Goal: Information Seeking & Learning: Learn about a topic

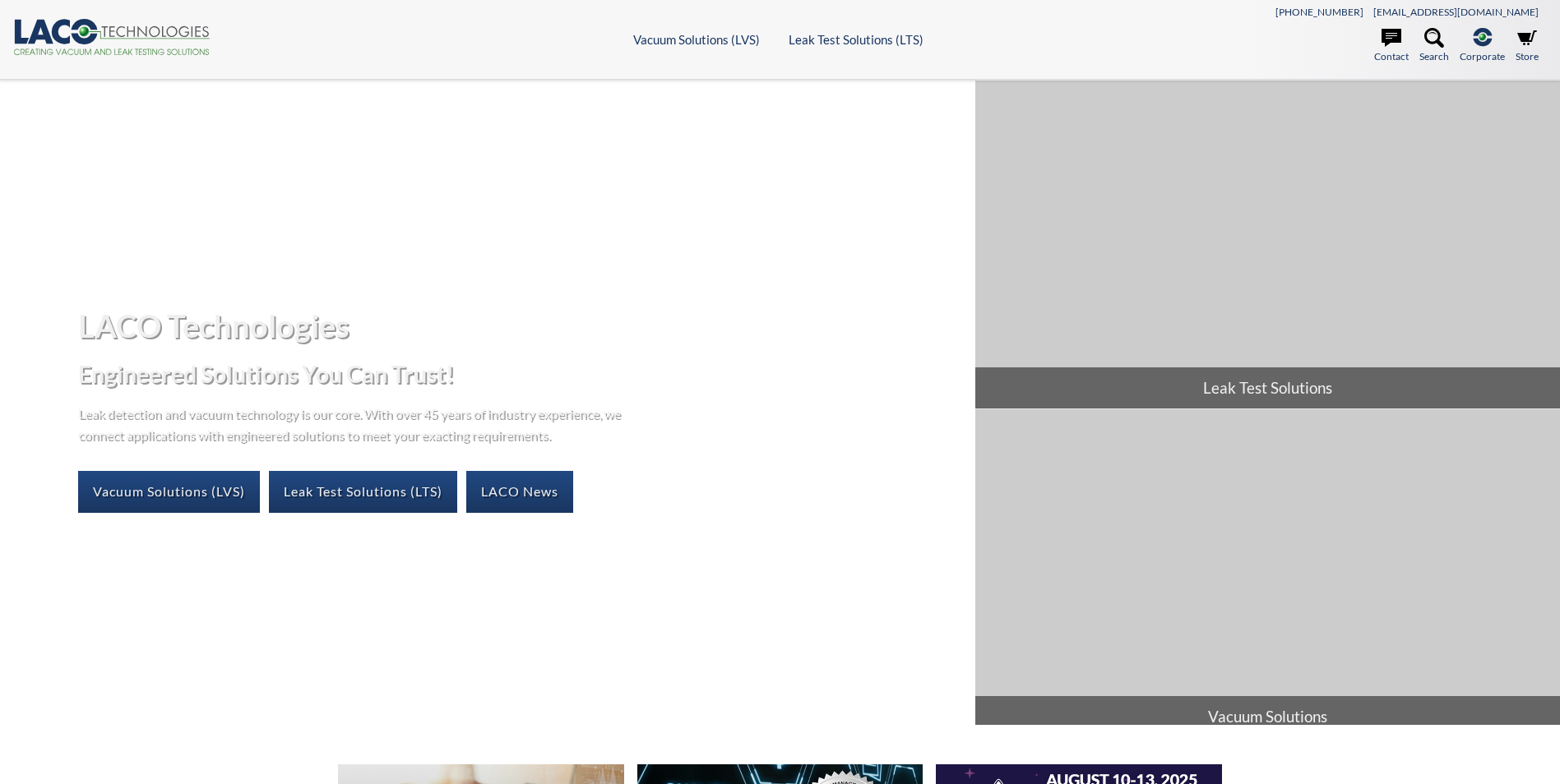
select select "Widget de idiomas del Traductor"
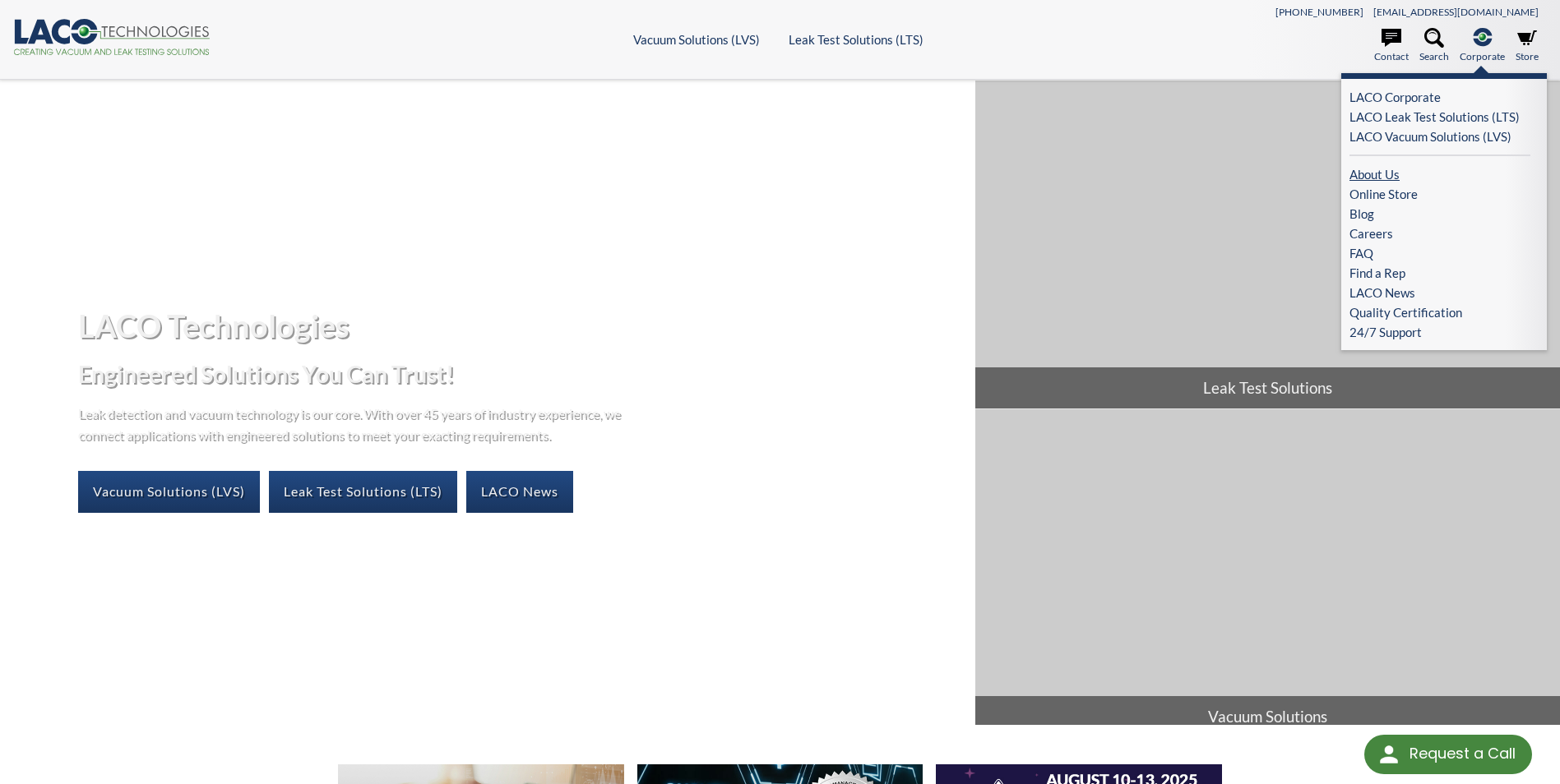
click at [1377, 175] on link "About Us" at bounding box center [1440, 174] width 181 height 20
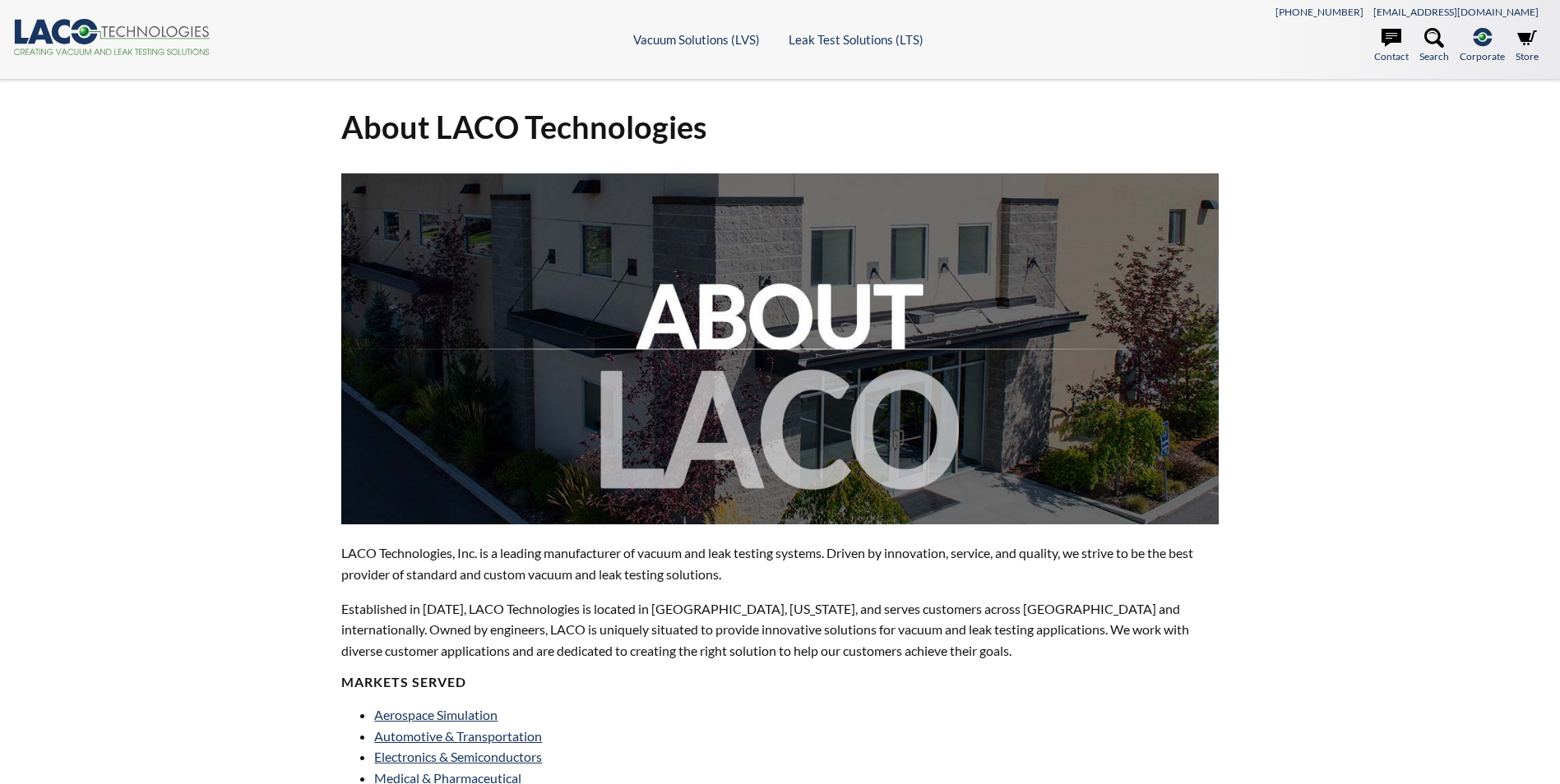
select select "Widget de idiomas del Traductor"
click at [748, 580] on p "LACO Technologies, Inc. is a leading manufacturer of vacuum and leak testing sy…" at bounding box center [780, 564] width 876 height 42
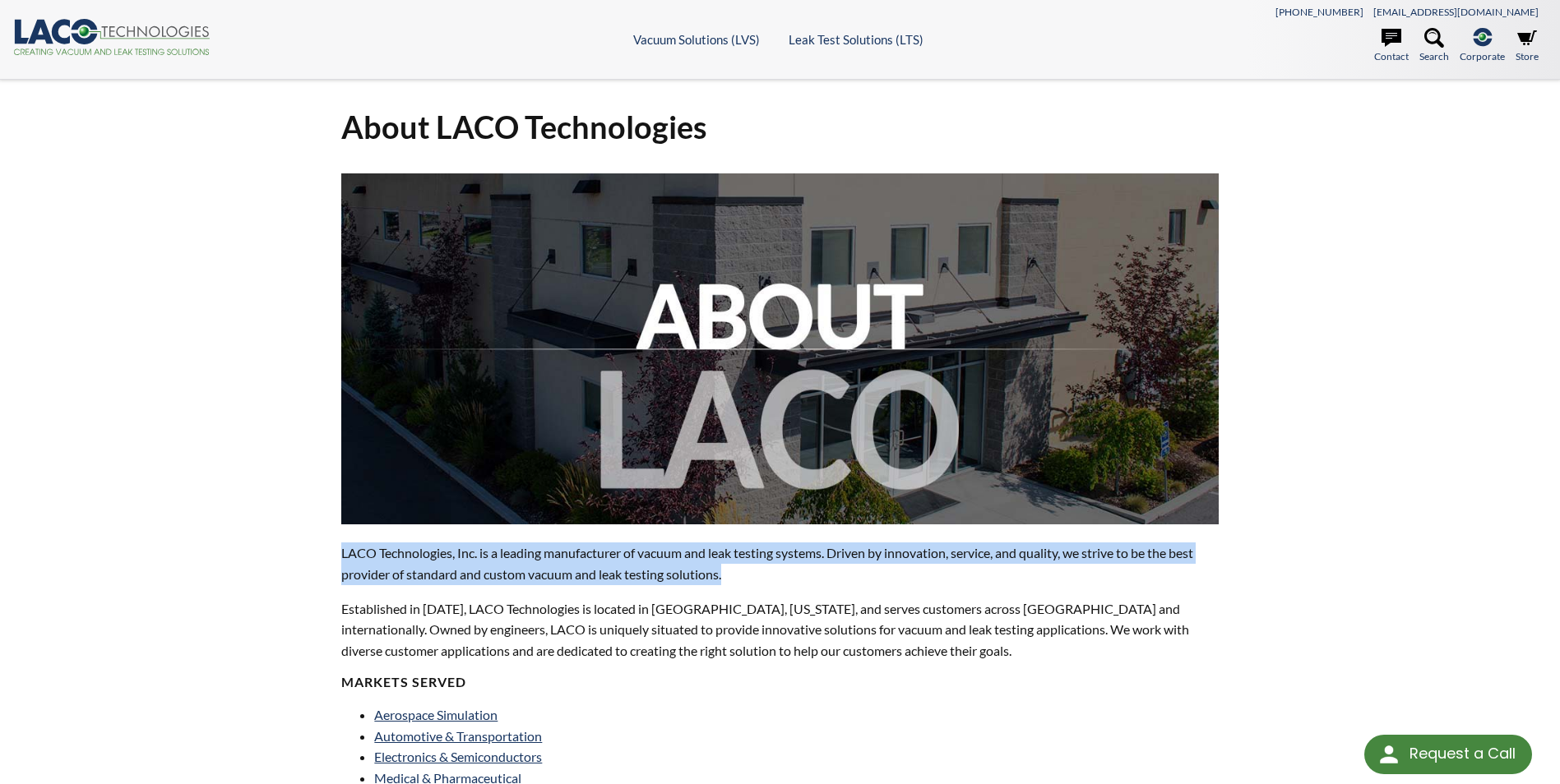
drag, startPoint x: 737, startPoint y: 574, endPoint x: 336, endPoint y: 546, distance: 402.0
copy p "LACO Technologies, Inc. is a leading manufacturer of vacuum and leak testing sy…"
